Goal: Find specific page/section: Find specific page/section

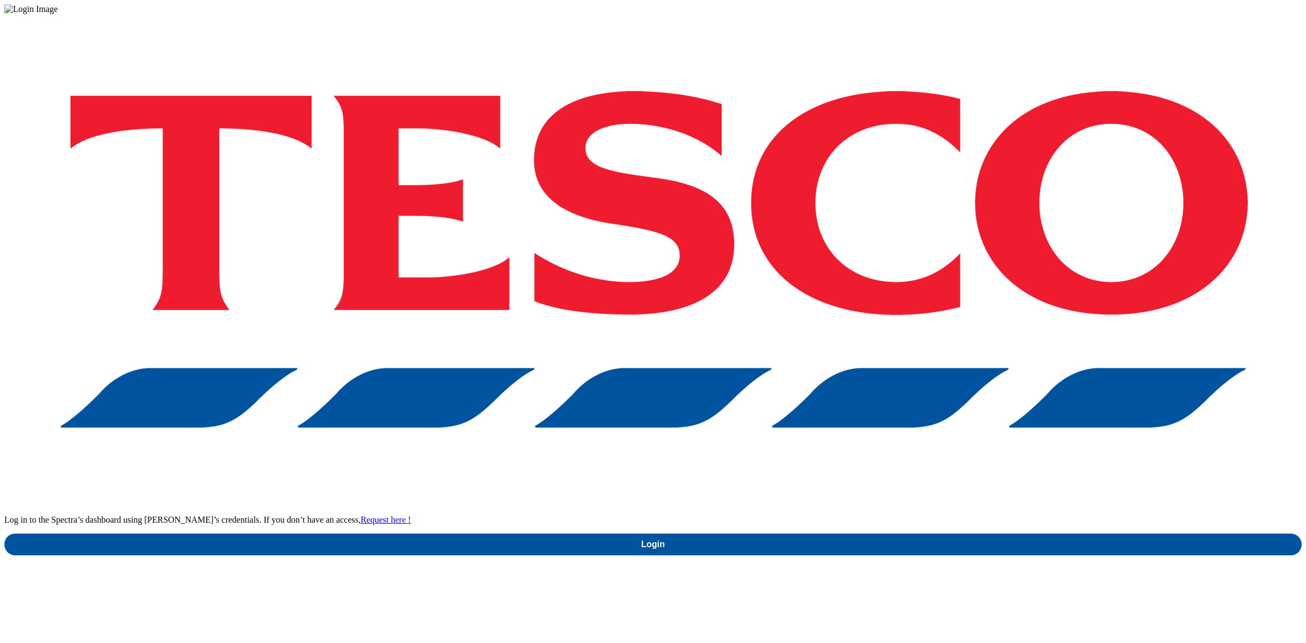
click at [1032, 339] on div "Log in to the Spectra’s dashboard using [PERSON_NAME]’s credentials. If you don…" at bounding box center [652, 284] width 1297 height 541
click at [1001, 343] on div "Log in to the Spectra’s dashboard using Tesco’s credentials. If you don’t have …" at bounding box center [652, 284] width 1297 height 541
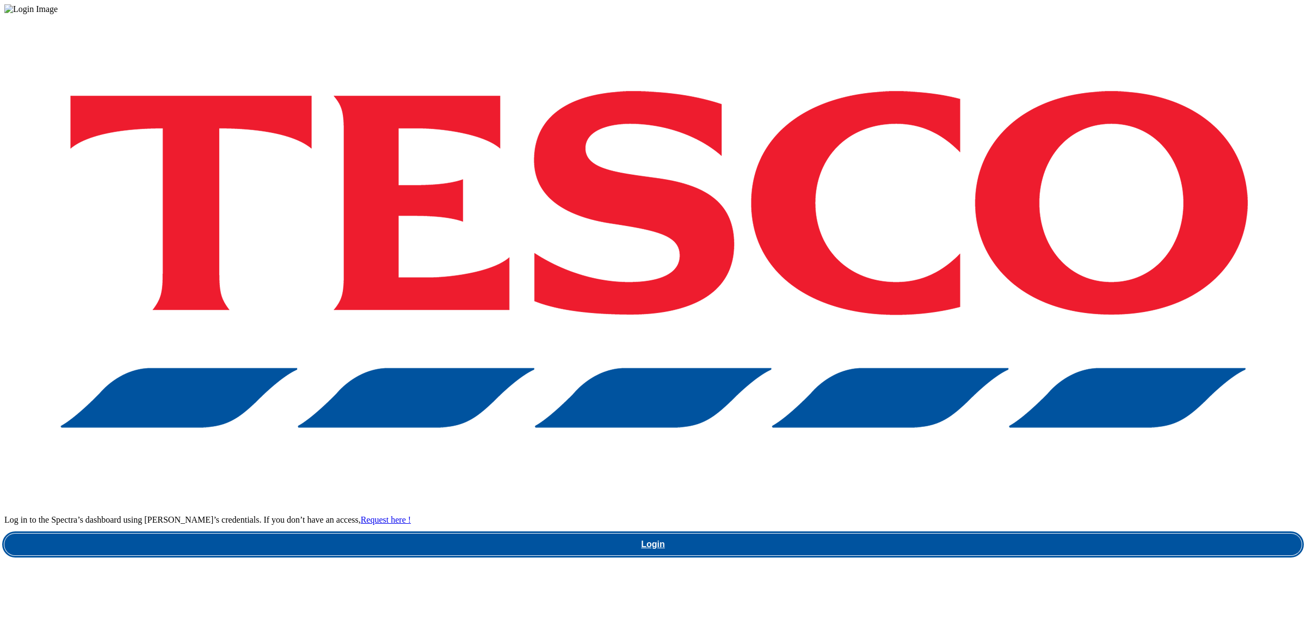
click at [992, 533] on link "Login" at bounding box center [652, 544] width 1297 height 22
click at [951, 533] on link "Login" at bounding box center [652, 544] width 1297 height 22
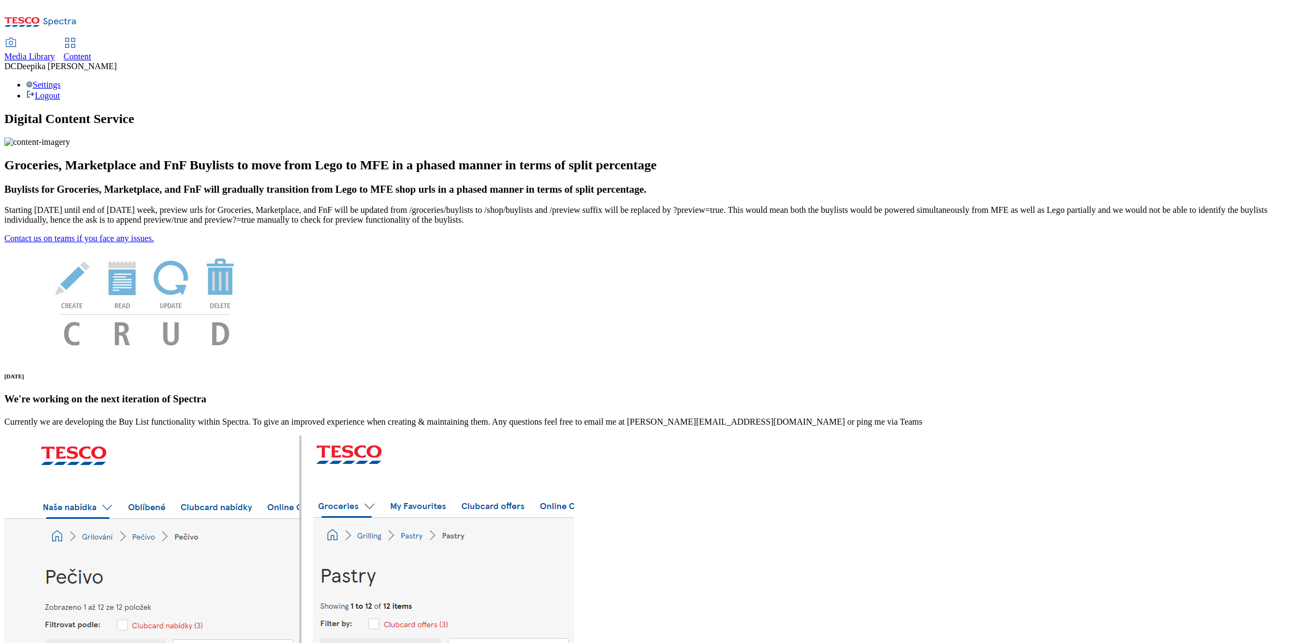
click at [91, 52] on span "Content" at bounding box center [78, 56] width 28 height 9
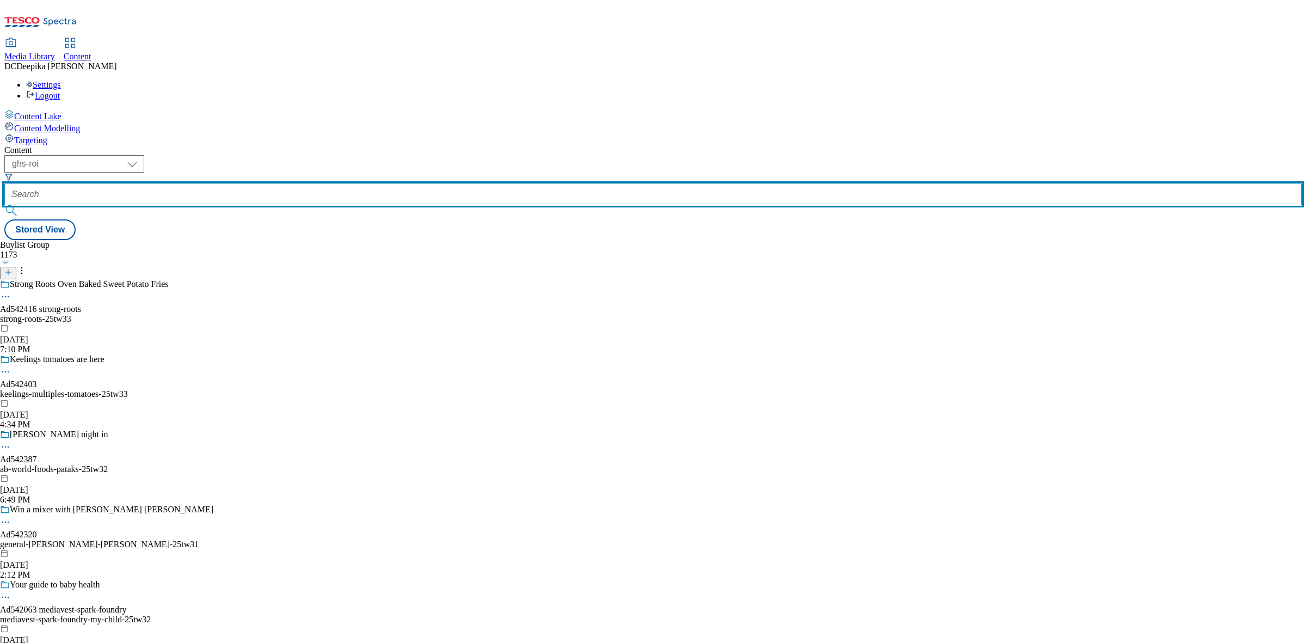
click at [262, 183] on input "text" at bounding box center [652, 194] width 1297 height 22
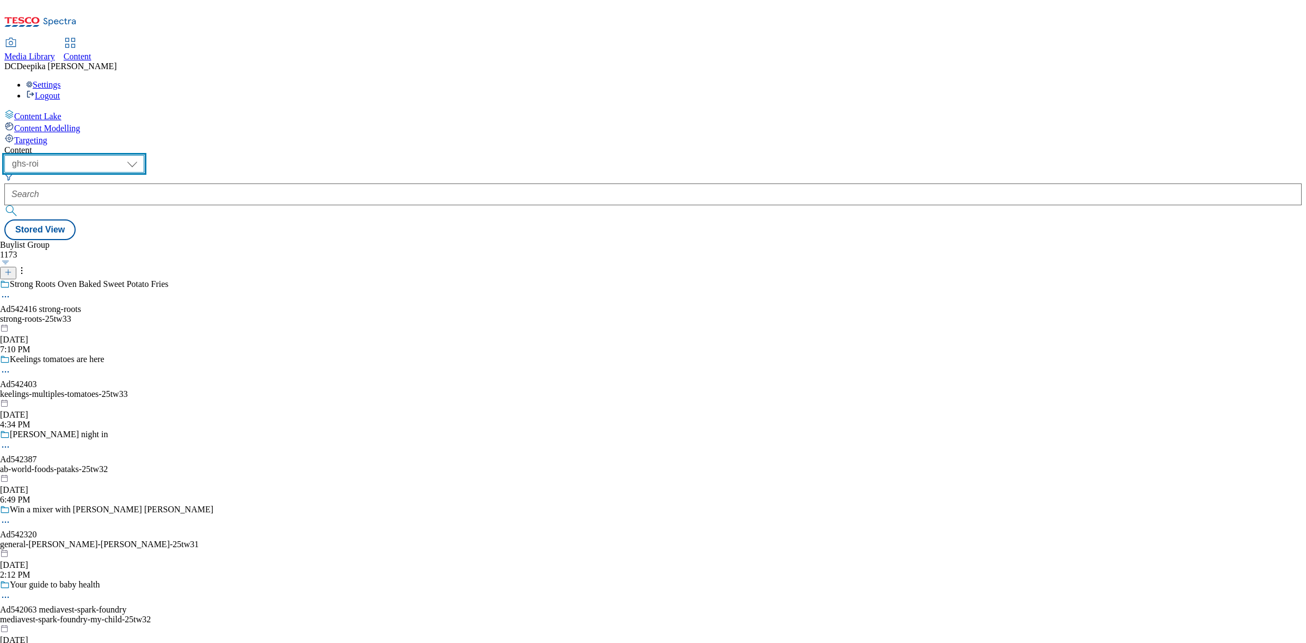
click at [144, 155] on select "ghs-roi ghs-[GEOGRAPHIC_DATA]" at bounding box center [74, 163] width 140 height 17
select select "ghs-[GEOGRAPHIC_DATA]"
click at [142, 155] on select "ghs-roi ghs-[GEOGRAPHIC_DATA]" at bounding box center [74, 163] width 140 height 17
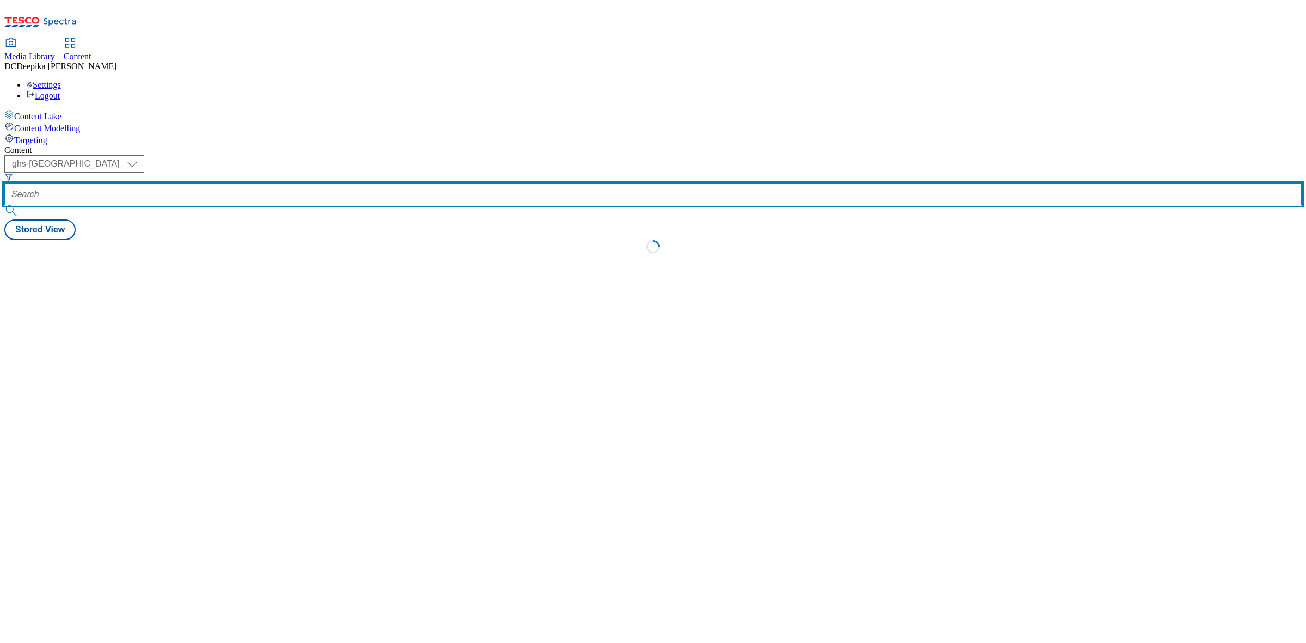
click at [267, 183] on input "text" at bounding box center [652, 194] width 1297 height 22
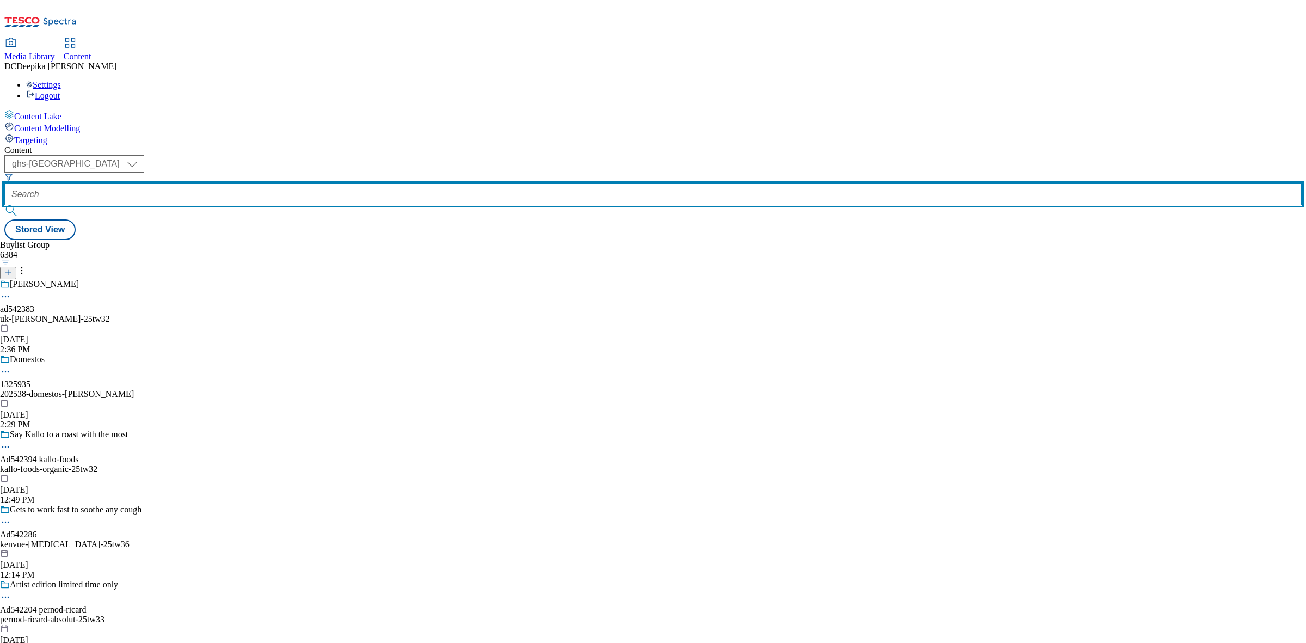
paste input "542315"
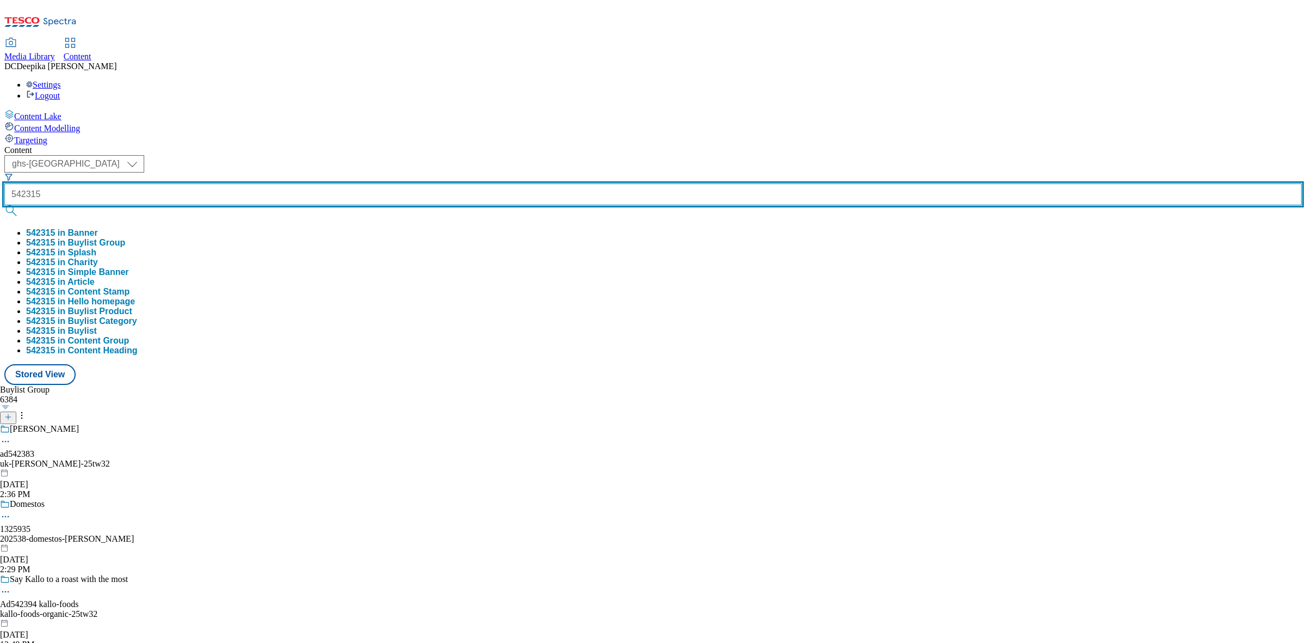
type input "542315"
click at [4, 205] on button "submit" at bounding box center [11, 210] width 15 height 11
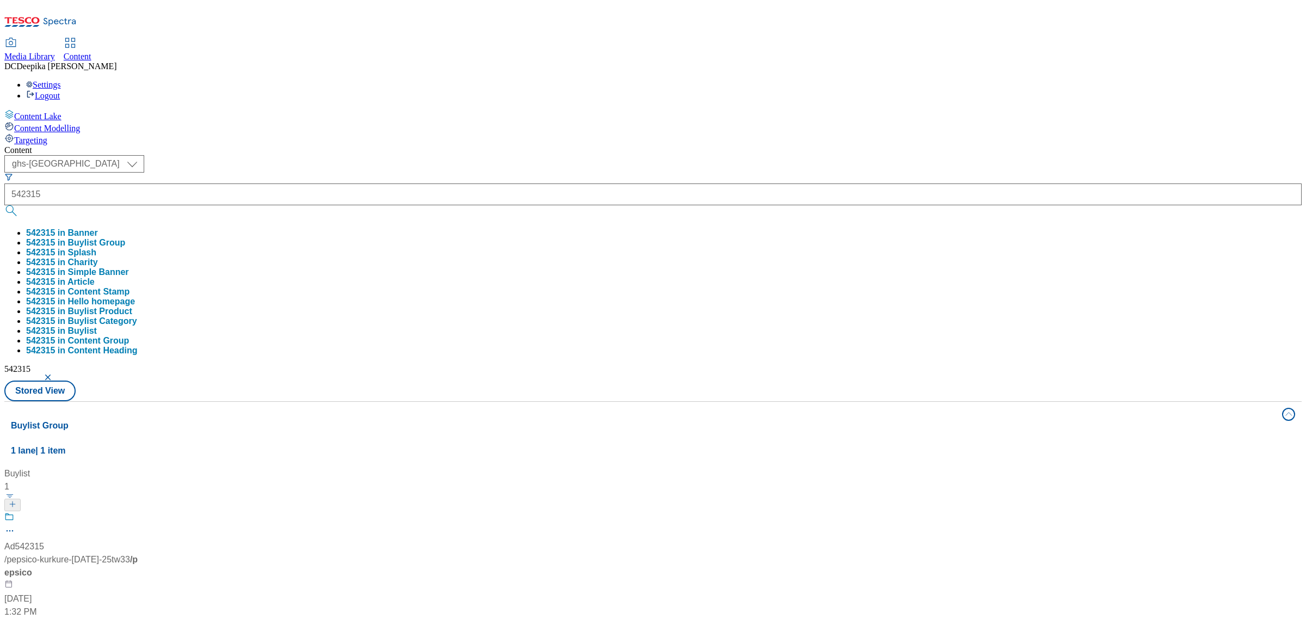
click at [573, 467] on div "Buylist 1 Ad542315 / pepsico-kurkure-[DATE]-25tw33 / pepsico [DATE] 1:32 PM" at bounding box center [653, 467] width 1284 height 0
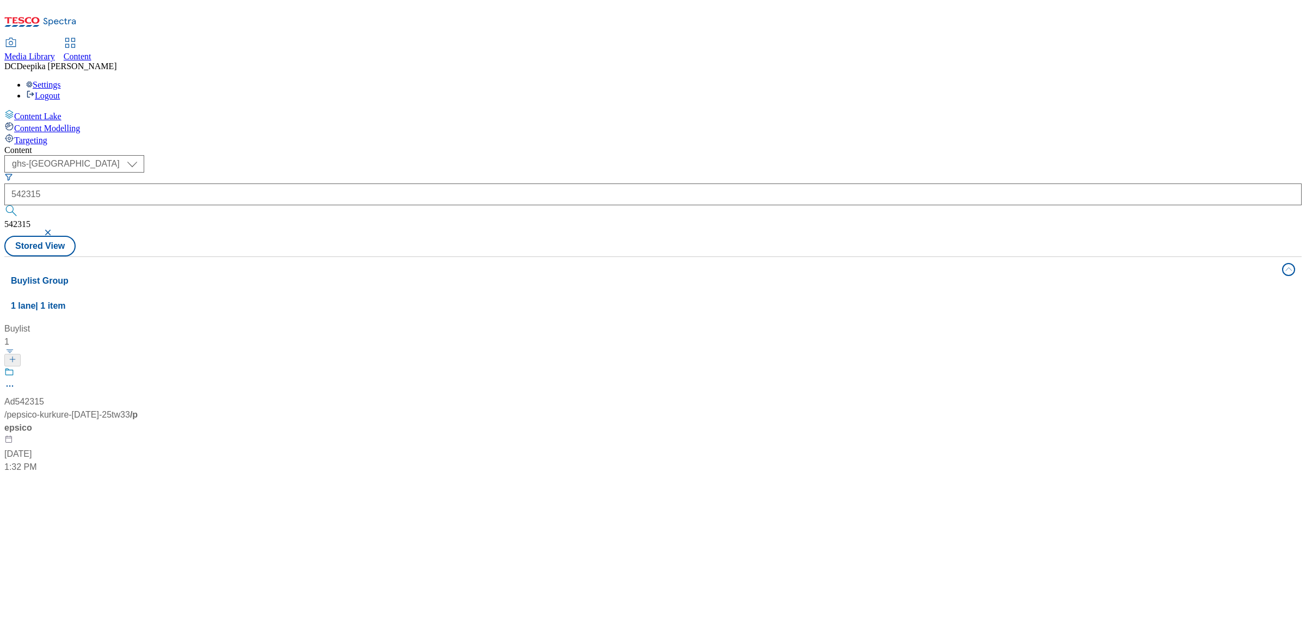
click at [140, 367] on div "Ad542315 / pepsico-kurkure-[DATE]-25tw33 / pepsico [DATE] 1:32 PM" at bounding box center [72, 420] width 136 height 107
